Goal: Task Accomplishment & Management: Use online tool/utility

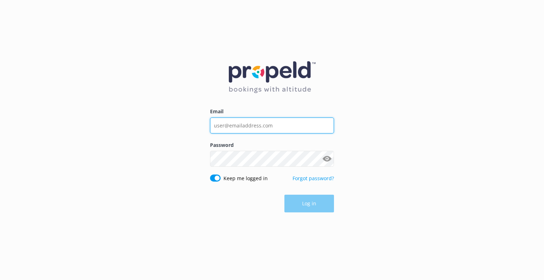
click at [228, 131] on input "Email" at bounding box center [272, 126] width 124 height 16
type input "[EMAIL_ADDRESS][DOMAIN_NAME]"
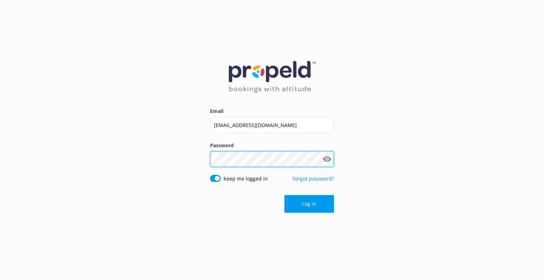
click button "Log in" at bounding box center [309, 204] width 50 height 18
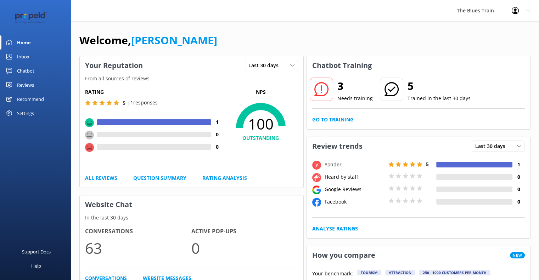
click at [25, 56] on div "Inbox" at bounding box center [23, 57] width 12 height 14
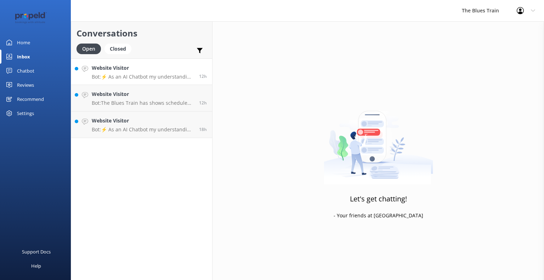
click at [170, 75] on p "Bot: ⚡ As an AI Chatbot my understanding of some questions is limited. Please r…" at bounding box center [143, 77] width 102 height 6
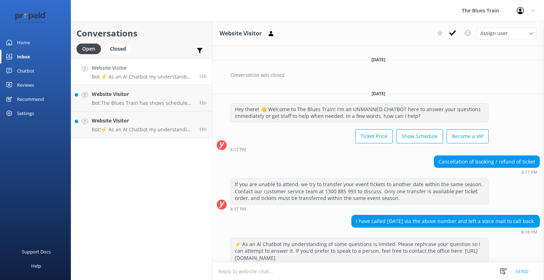
scroll to position [220, 0]
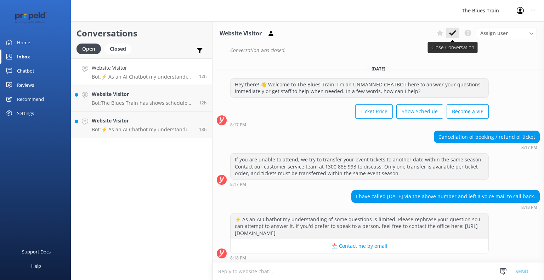
click at [453, 34] on use at bounding box center [452, 33] width 7 height 6
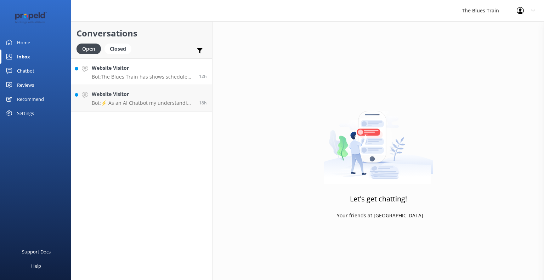
click at [124, 74] on p "Bot: The Blues Train has shows scheduled on the following dates: - [DATE]: Satu…" at bounding box center [143, 77] width 102 height 6
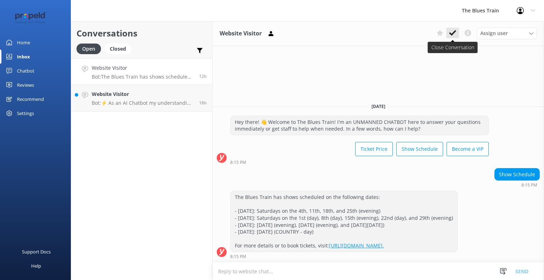
click at [453, 33] on use at bounding box center [452, 33] width 7 height 6
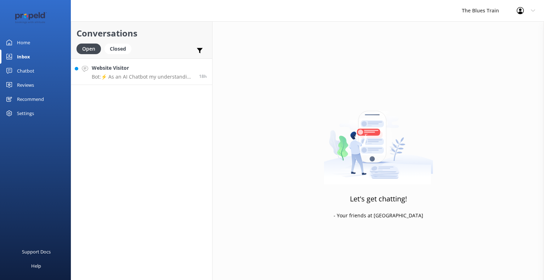
click at [140, 80] on p "Bot: ⚡ As an AI Chatbot my understanding of some questions is limited. Please r…" at bounding box center [143, 77] width 102 height 6
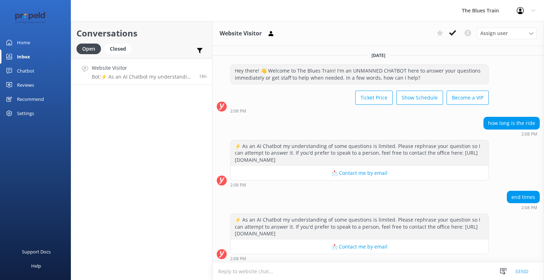
scroll to position [1, 0]
click at [378, 111] on div "2:08 PM" at bounding box center [359, 109] width 258 height 5
click at [27, 66] on div "Chatbot" at bounding box center [25, 71] width 17 height 14
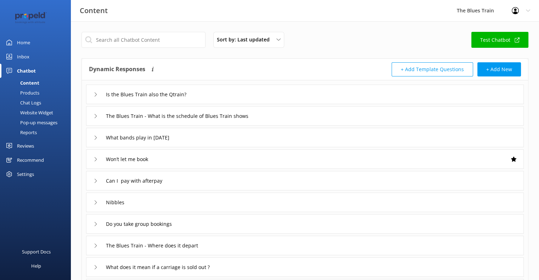
click at [29, 98] on div "Chat Logs" at bounding box center [22, 103] width 37 height 10
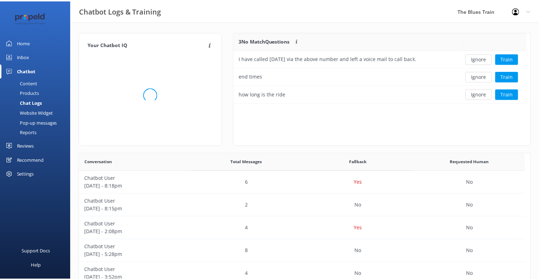
scroll to position [66, 291]
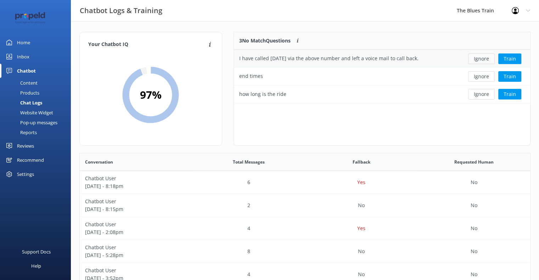
click at [483, 60] on button "Ignore" at bounding box center [481, 58] width 27 height 11
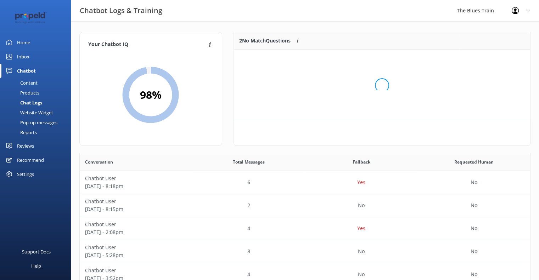
scroll to position [48, 291]
click at [483, 60] on button "Ignore" at bounding box center [481, 58] width 27 height 11
click at [512, 61] on button "Train" at bounding box center [509, 58] width 23 height 11
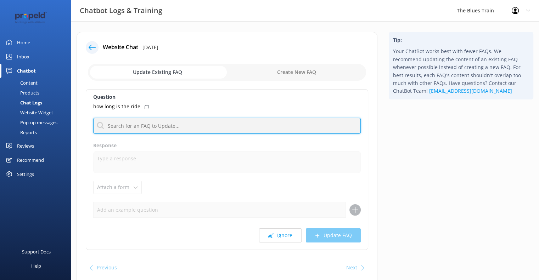
click at [187, 127] on input "text" at bounding box center [226, 126] width 267 height 16
type input "time"
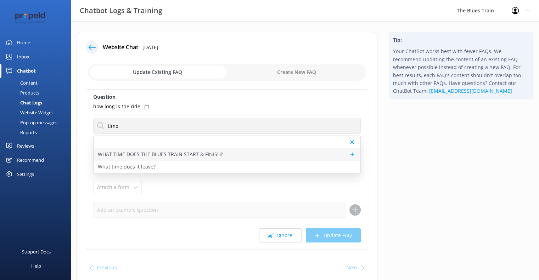
click at [191, 153] on p "WHAT TIME DOES THE BLUES TRAIN START & FINISH?" at bounding box center [160, 154] width 125 height 8
type textarea "For day shows, gates open at 12.30pm and concludes at approximately 4.45pm.​ Fo…"
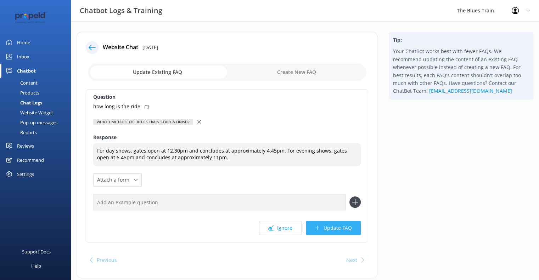
click at [333, 229] on button "Update FAQ" at bounding box center [333, 228] width 55 height 14
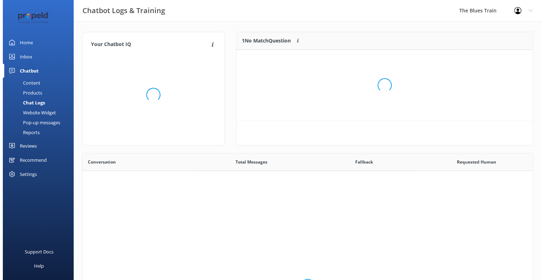
scroll to position [243, 445]
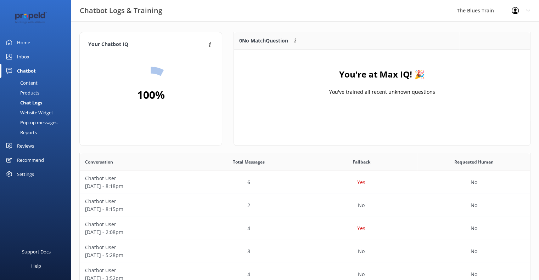
click at [20, 56] on div "Inbox" at bounding box center [23, 57] width 12 height 14
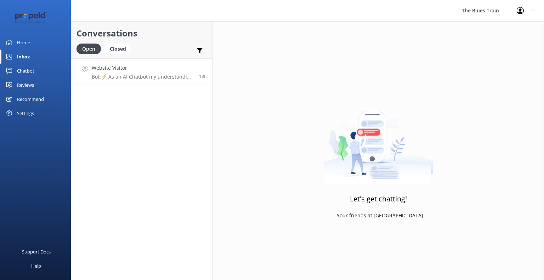
click at [141, 81] on link "Website Visitor Bot: ⚡ As an AI Chatbot my understanding of some questions is l…" at bounding box center [141, 71] width 141 height 27
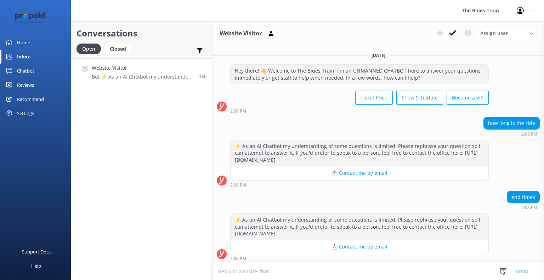
scroll to position [1, 0]
click at [450, 39] on div "Assign user [PERSON_NAME] [PERSON_NAME] K [PERSON_NAME]" at bounding box center [484, 33] width 103 height 11
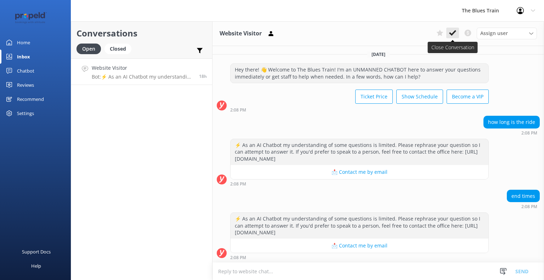
click at [451, 36] on icon at bounding box center [452, 32] width 7 height 7
